Goal: Task Accomplishment & Management: Manage account settings

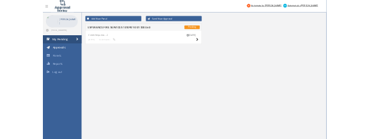
scroll to position [51, 0]
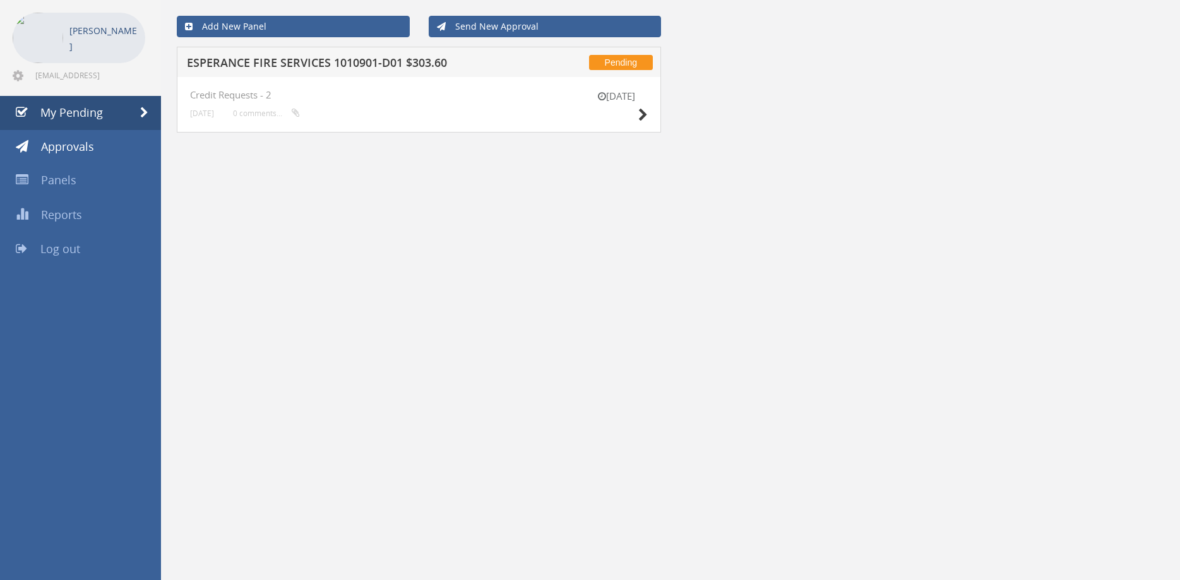
click at [516, 271] on div "Add New Panel Send New Approval Pending ESPERANCE FIRE SERVICES 1010901-D01 $30…" at bounding box center [670, 290] width 1019 height 580
click at [97, 114] on span "My Pending" at bounding box center [71, 112] width 62 height 15
click at [420, 298] on div "Add New Panel Send New Approval Pending ESPERANCE FIRE SERVICES 1010901-D01 $30…" at bounding box center [670, 290] width 1019 height 580
click at [71, 116] on span "My Pending" at bounding box center [71, 112] width 62 height 15
click at [701, 386] on div "Add New Panel Send New Approval Pending ESPERANCE FIRE SERVICES 1010901-D01 $30…" at bounding box center [670, 290] width 1019 height 580
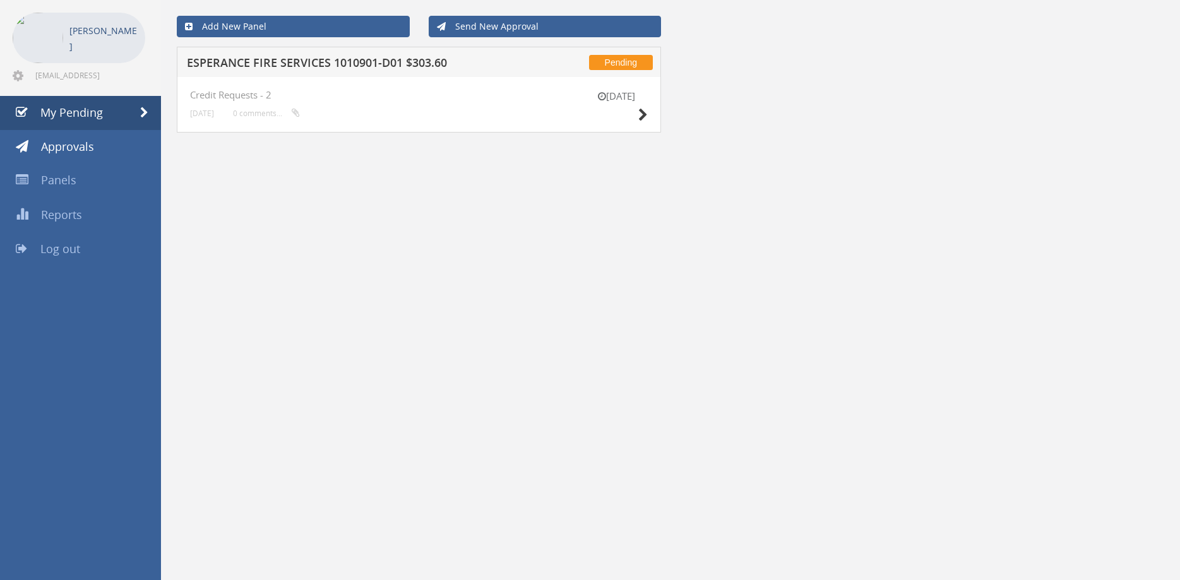
click at [708, 264] on div "Add New Panel Send New Approval Pending ESPERANCE FIRE SERVICES 1010901-D01 $30…" at bounding box center [670, 290] width 1019 height 580
click at [629, 454] on div "Add New Panel Send New Approval Pending ESPERANCE FIRE SERVICES 1010901-D01 $30…" at bounding box center [670, 290] width 1019 height 580
drag, startPoint x: 497, startPoint y: 362, endPoint x: 530, endPoint y: 388, distance: 41.4
click at [504, 360] on div "Add New Panel Send New Approval Pending ESPERANCE FIRE SERVICES 1010901-D01 $30…" at bounding box center [670, 290] width 1019 height 580
click at [574, 252] on div "Add New Panel Send New Approval Pending ESPERANCE FIRE SERVICES 1010901-D01 $30…" at bounding box center [670, 290] width 1019 height 580
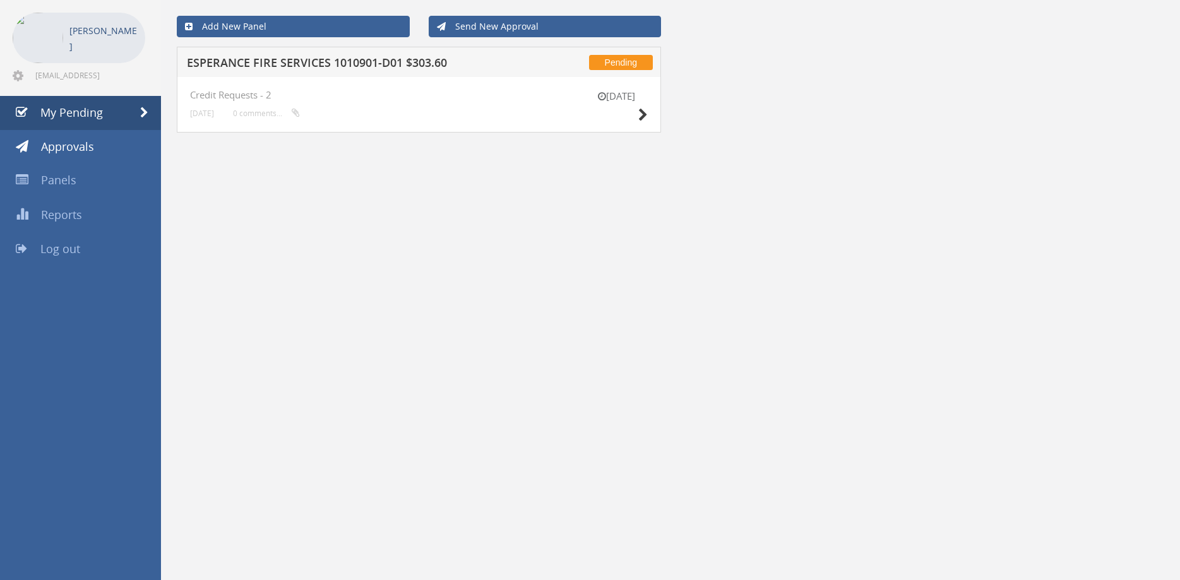
click at [473, 259] on div "Add New Panel Send New Approval Pending ESPERANCE FIRE SERVICES 1010901-D01 $30…" at bounding box center [670, 290] width 1019 height 580
click at [552, 258] on div "Add New Panel Send New Approval Pending ESPERANCE FIRE SERVICES 1010901-D01 $30…" at bounding box center [670, 290] width 1019 height 580
click at [693, 362] on div "Add New Panel Send New Approval Pending ESPERANCE FIRE SERVICES 1010901-D01 $30…" at bounding box center [670, 290] width 1019 height 580
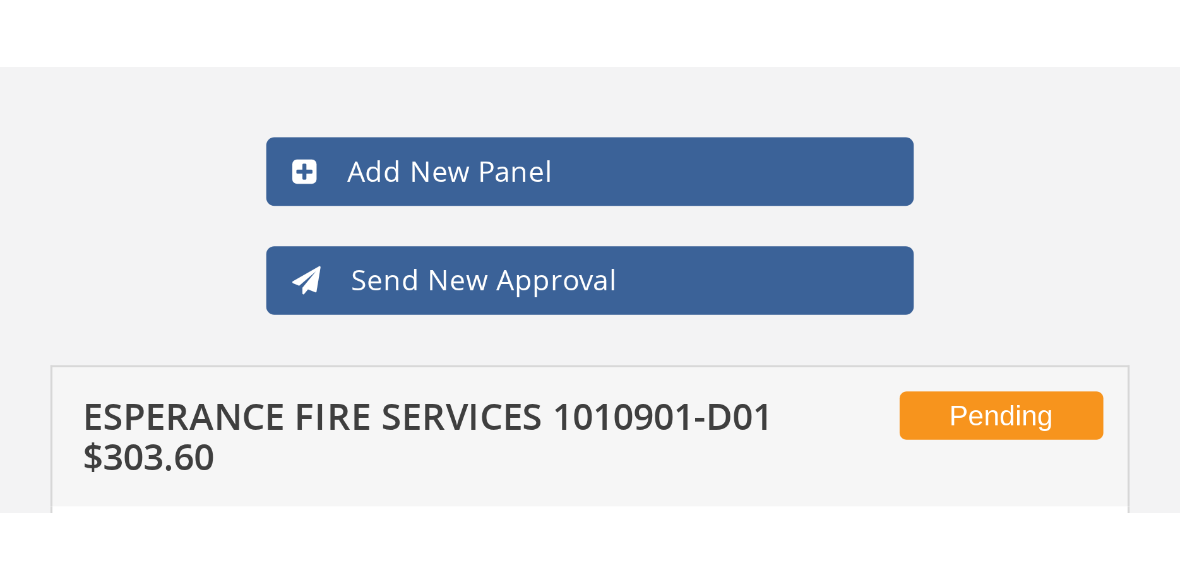
scroll to position [0, 0]
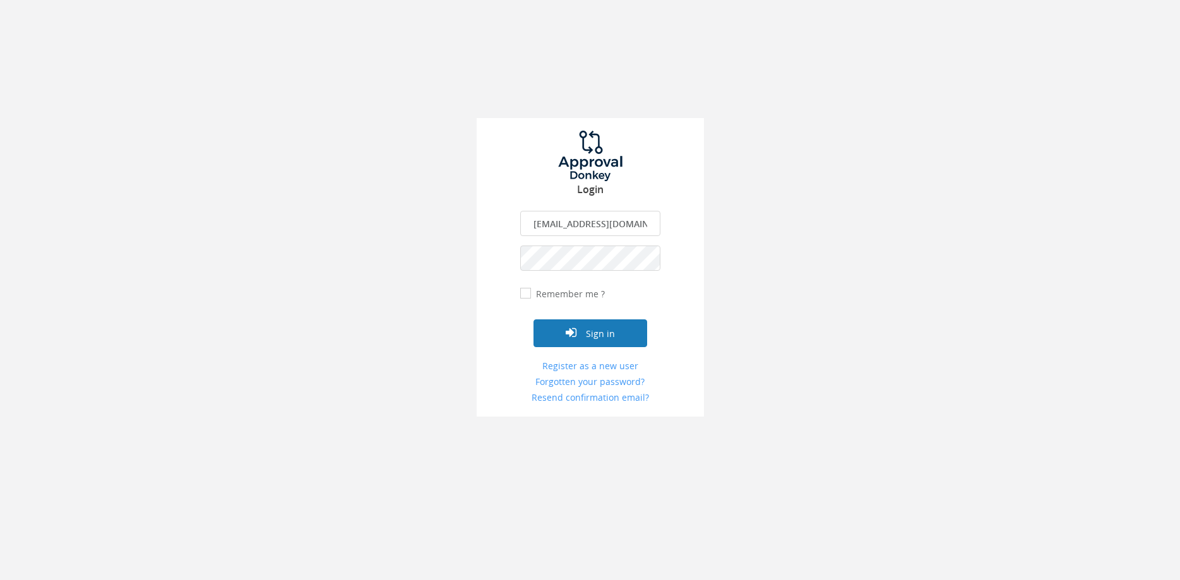
click at [586, 330] on button "Sign in" at bounding box center [590, 333] width 114 height 28
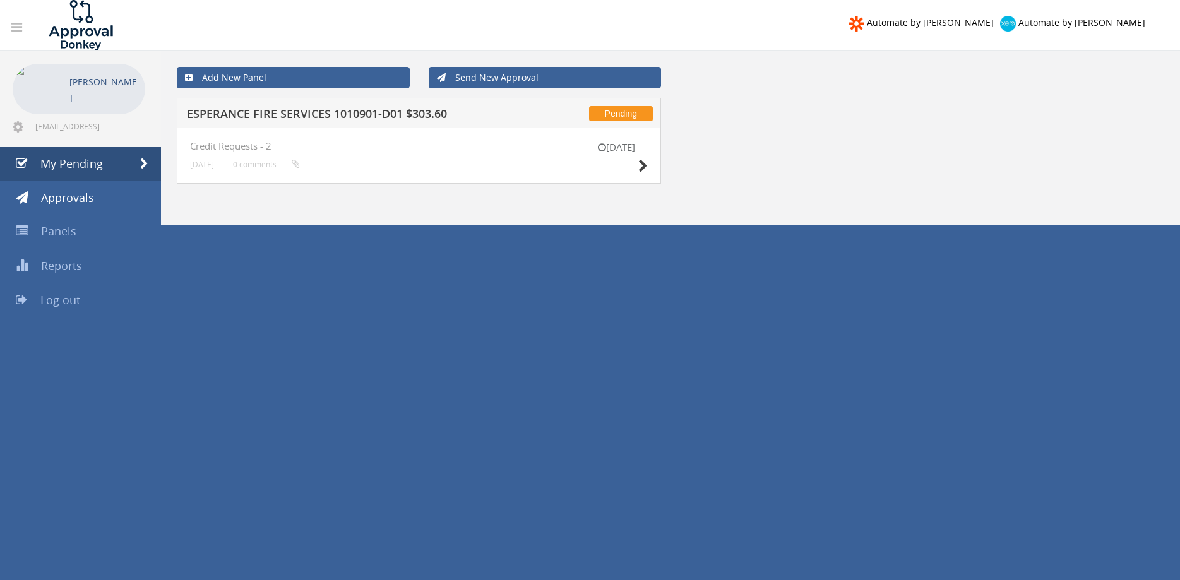
click at [570, 369] on body "Automate by [PERSON_NAME] Automate by [PERSON_NAME] [PERSON_NAME] [EMAIL_ADDRES…" at bounding box center [590, 290] width 1180 height 580
